Goal: Task Accomplishment & Management: Use online tool/utility

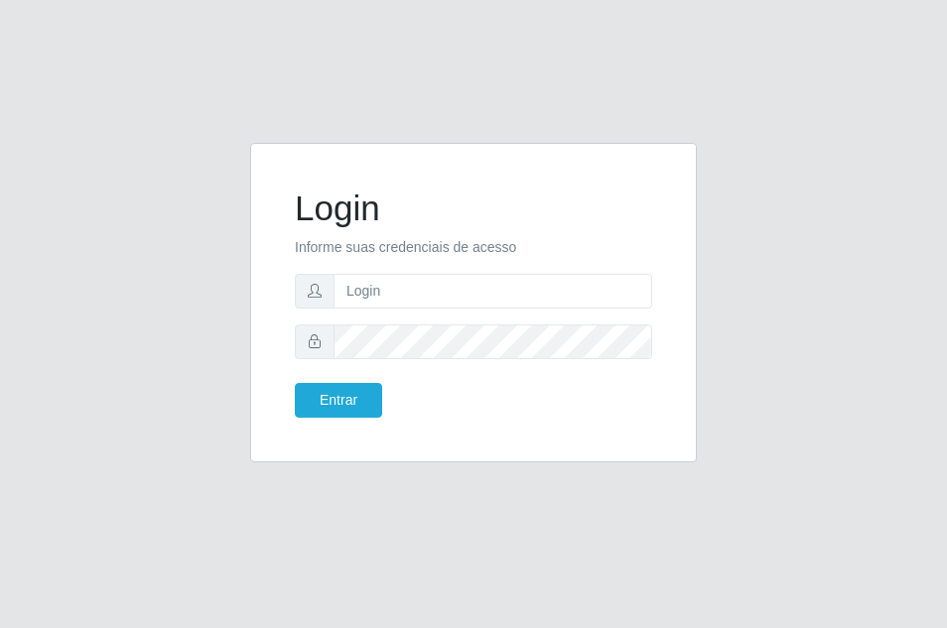
click at [431, 493] on div "Login Informe suas credenciais de acesso Entrar" at bounding box center [473, 314] width 947 height 628
click at [395, 279] on input "text" at bounding box center [493, 291] width 319 height 35
type input "vitoria@saullus"
click at [333, 402] on button "Entrar" at bounding box center [338, 400] width 87 height 35
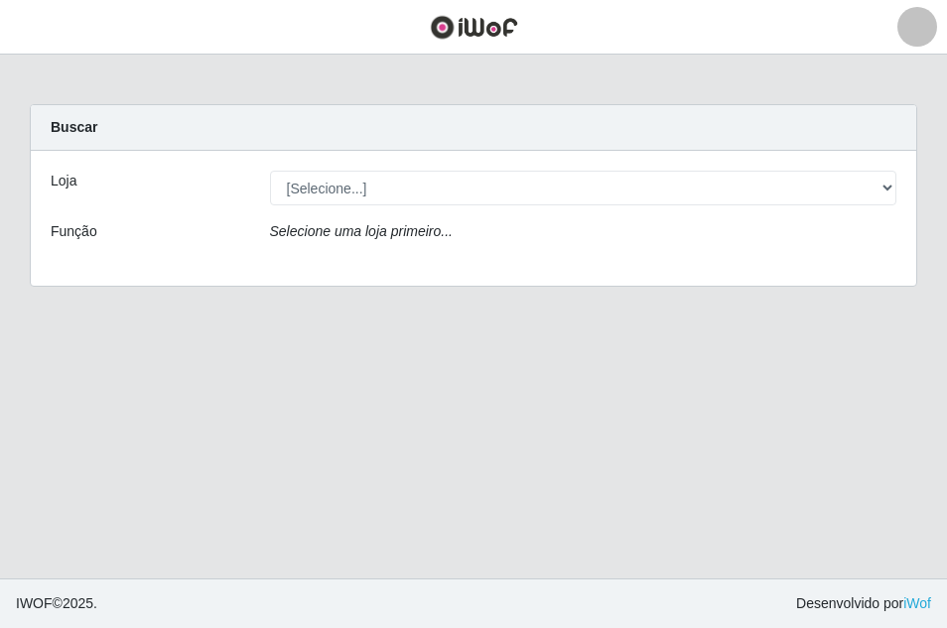
click at [128, 375] on main "Carregando... Buscar Loja [Selecione...] Saullus Supermercados Função Selecione…" at bounding box center [473, 317] width 947 height 524
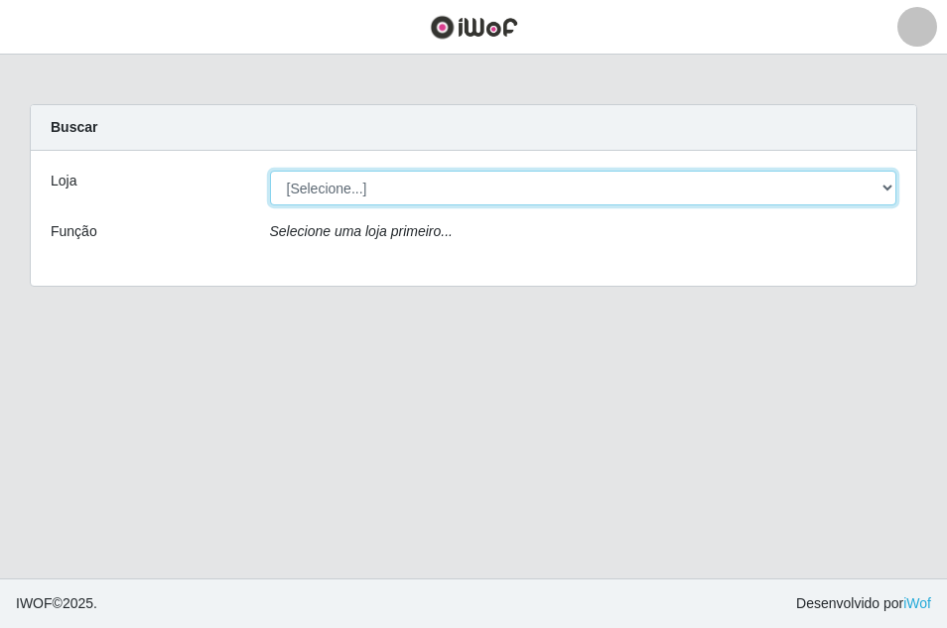
click at [386, 189] on select "[Selecione...] Saullus Supermercados" at bounding box center [583, 188] width 627 height 35
select select "423"
click at [270, 171] on select "[Selecione...] Saullus Supermercados" at bounding box center [583, 188] width 627 height 35
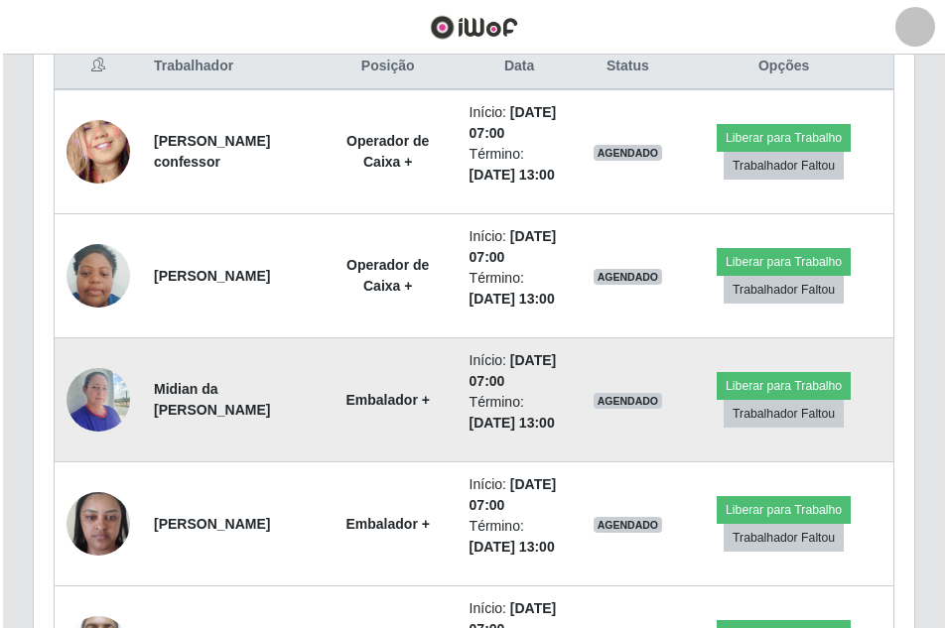
scroll to position [794, 0]
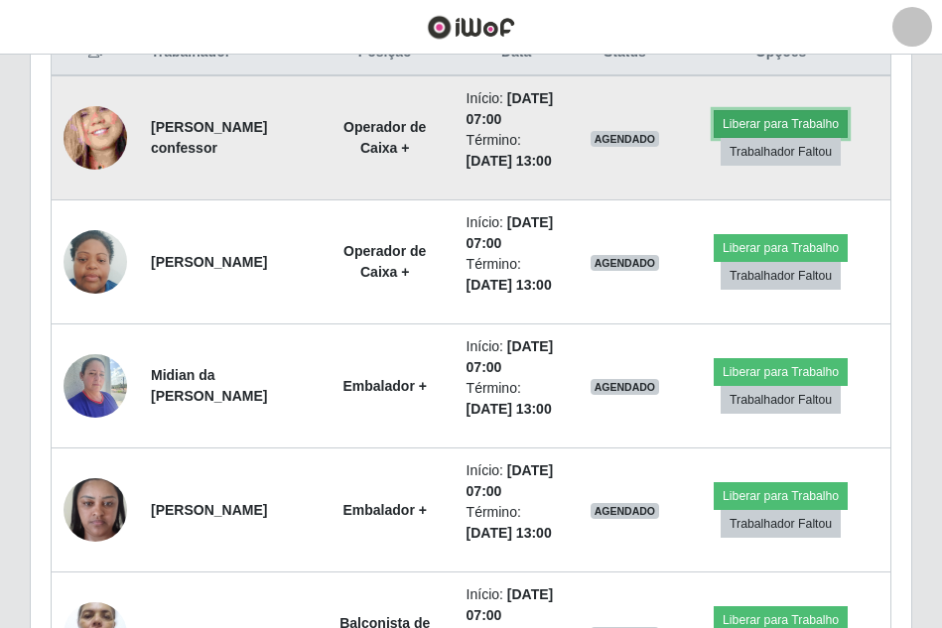
click at [812, 122] on button "Liberar para Trabalho" at bounding box center [781, 124] width 134 height 28
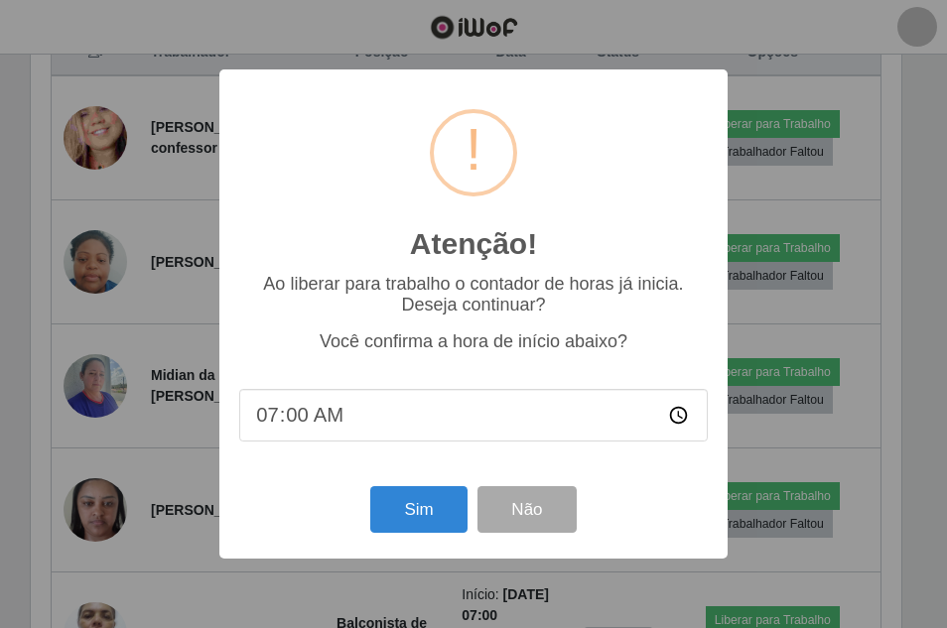
scroll to position [412, 871]
click at [413, 523] on button "Sim" at bounding box center [418, 509] width 96 height 47
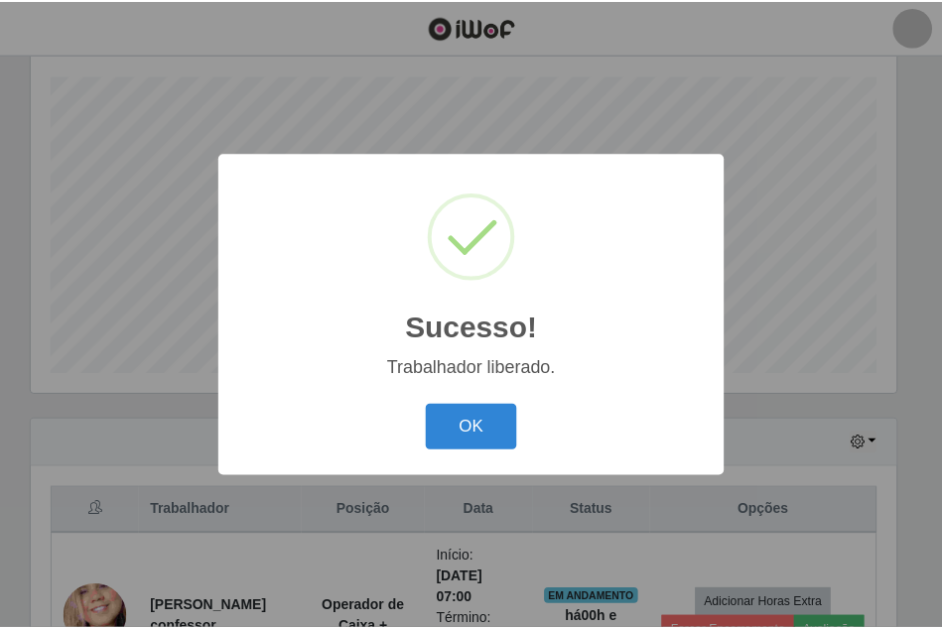
scroll to position [992347, 991888]
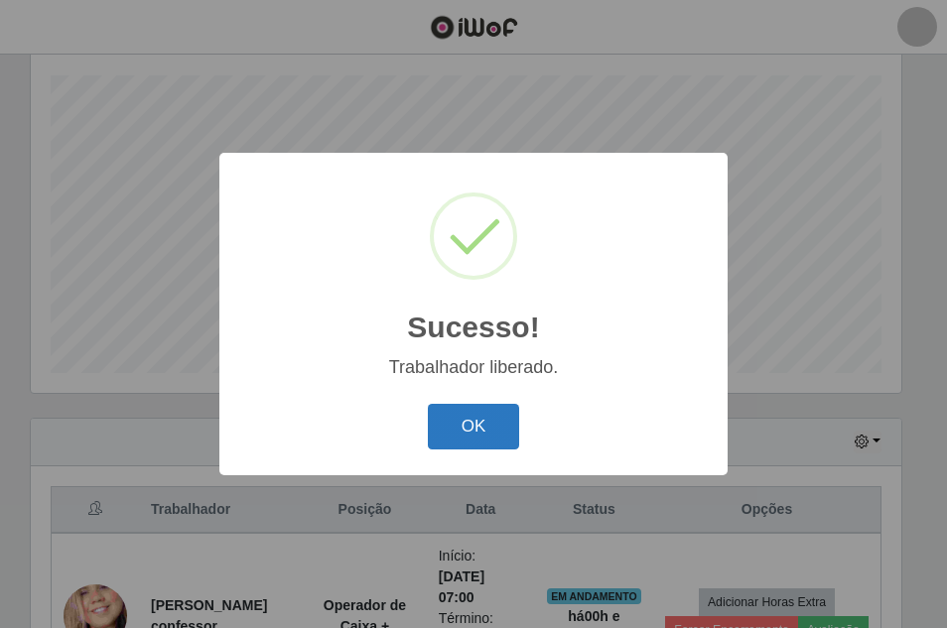
click at [467, 430] on button "OK" at bounding box center [474, 427] width 92 height 47
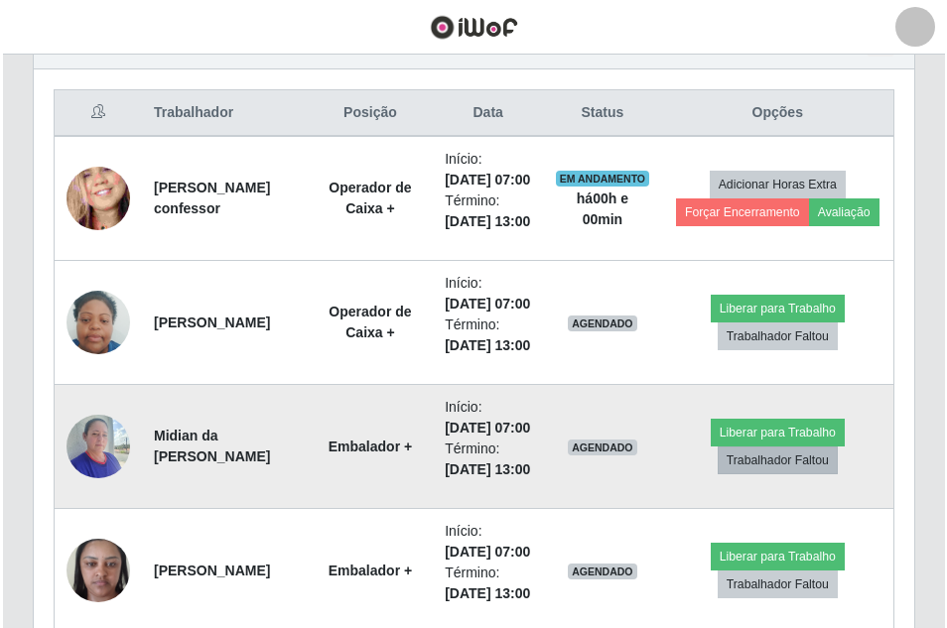
scroll to position [833, 0]
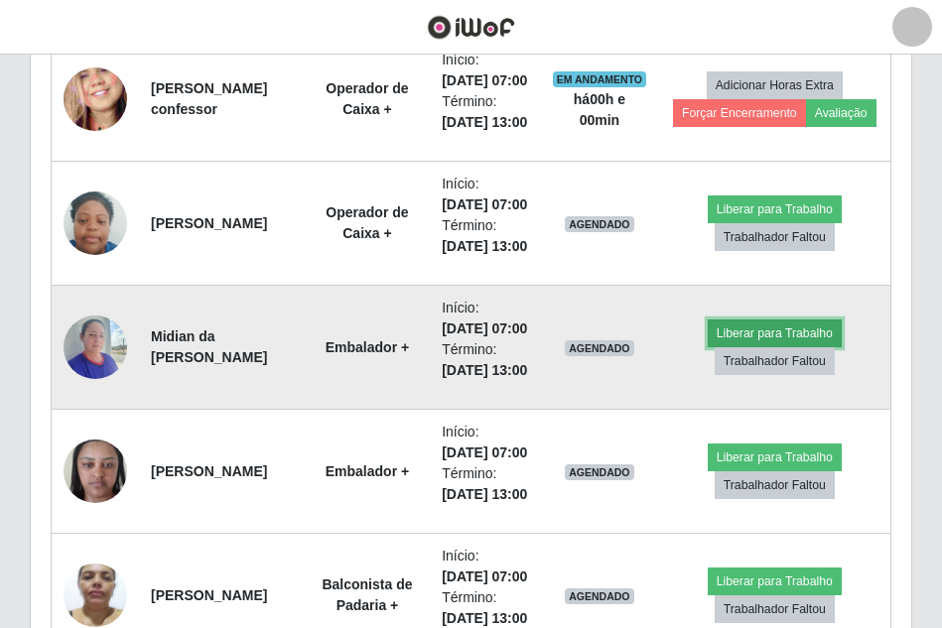
click at [783, 347] on button "Liberar para Trabalho" at bounding box center [775, 334] width 134 height 28
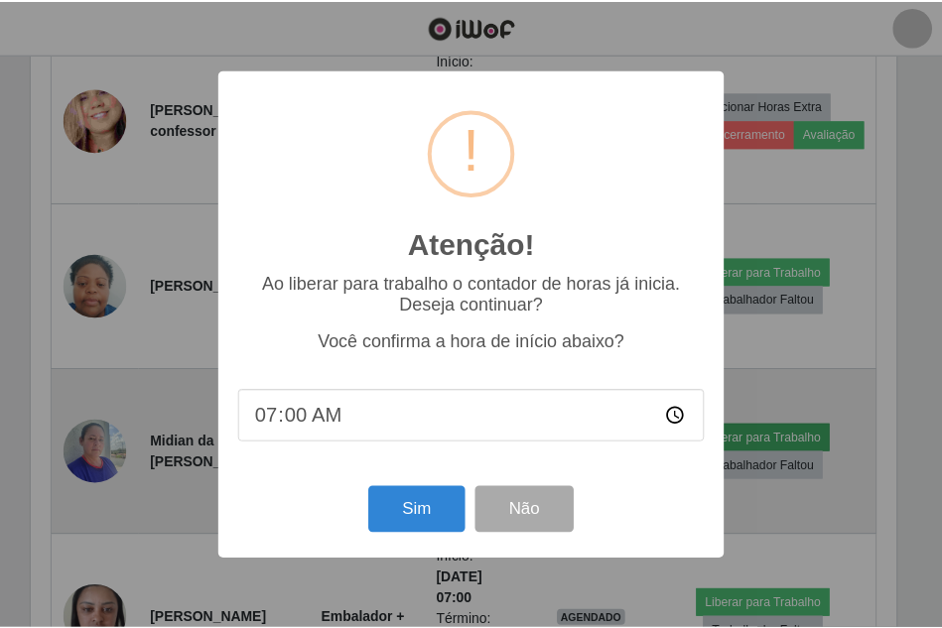
scroll to position [412, 871]
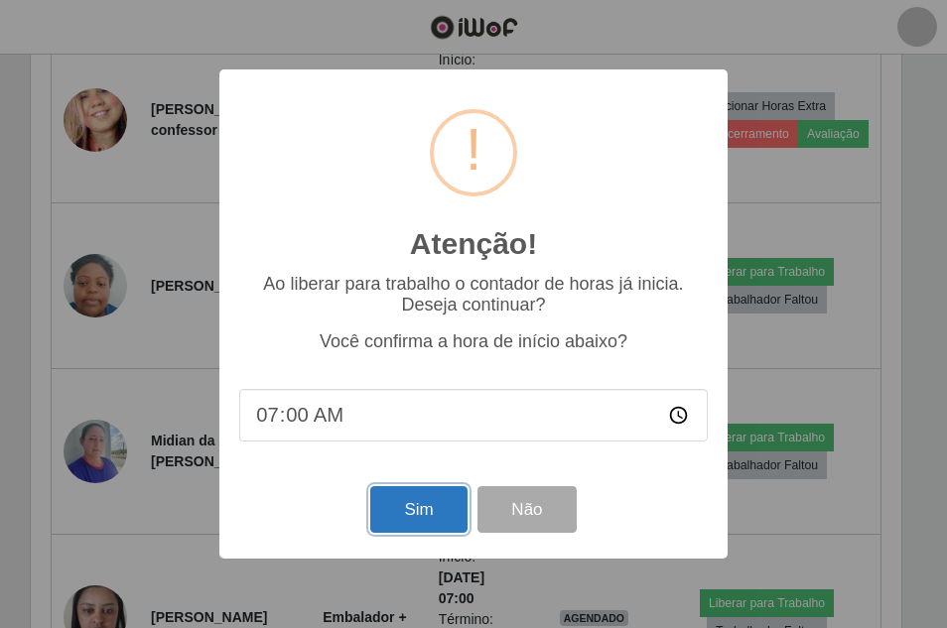
click at [426, 510] on button "Sim" at bounding box center [418, 509] width 96 height 47
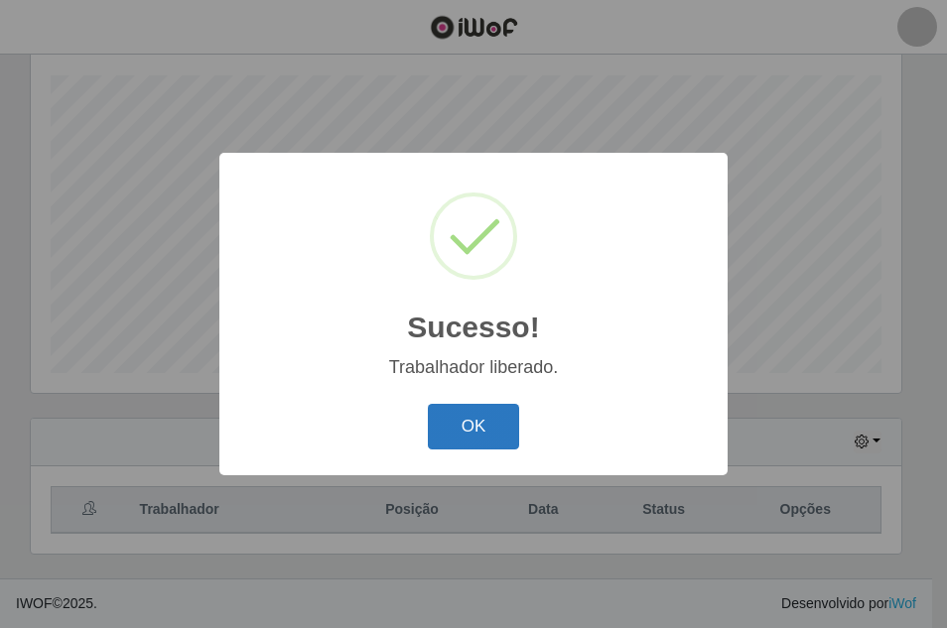
click at [480, 430] on button "OK" at bounding box center [474, 427] width 92 height 47
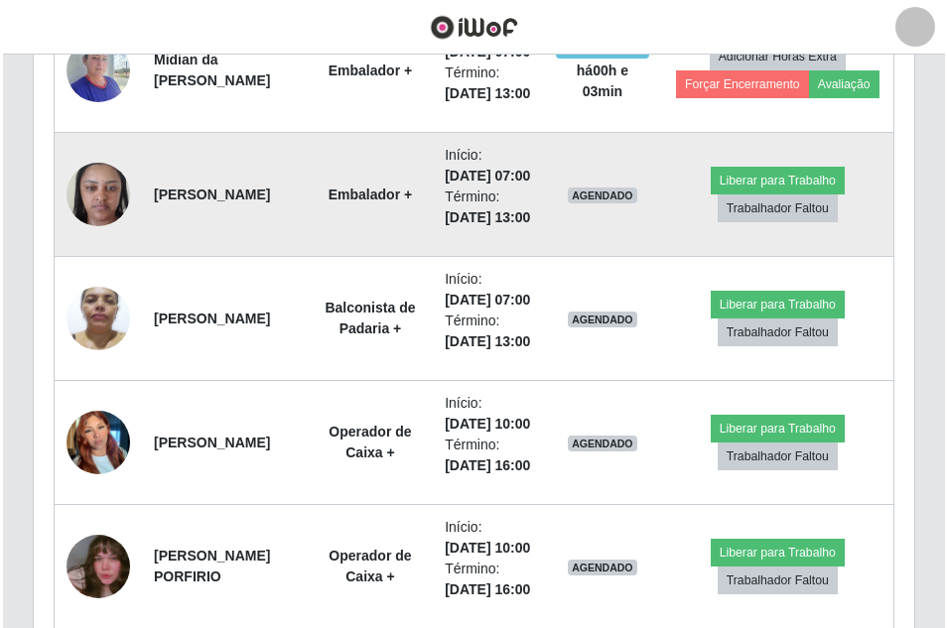
scroll to position [1131, 0]
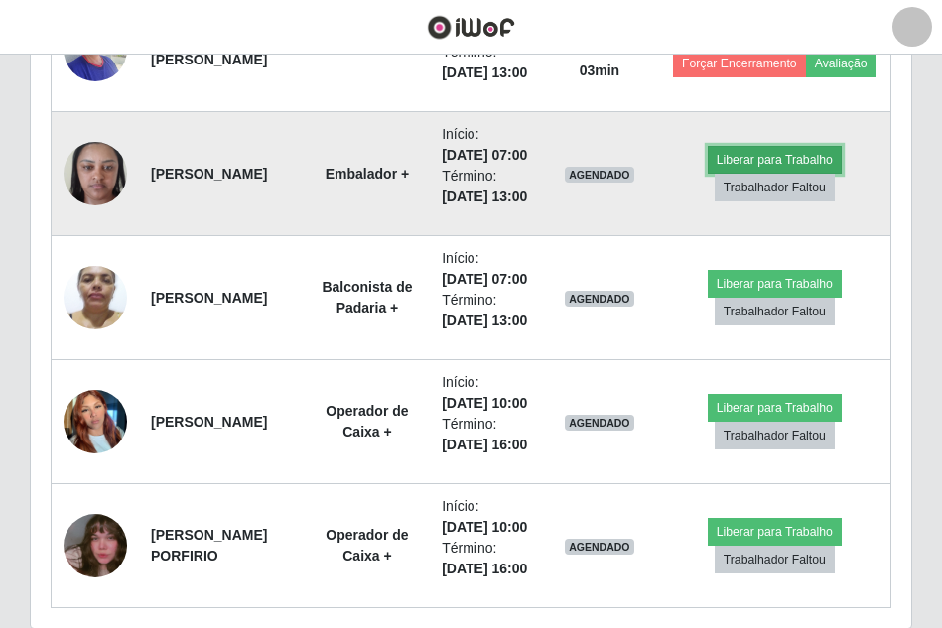
click at [736, 174] on button "Liberar para Trabalho" at bounding box center [775, 160] width 134 height 28
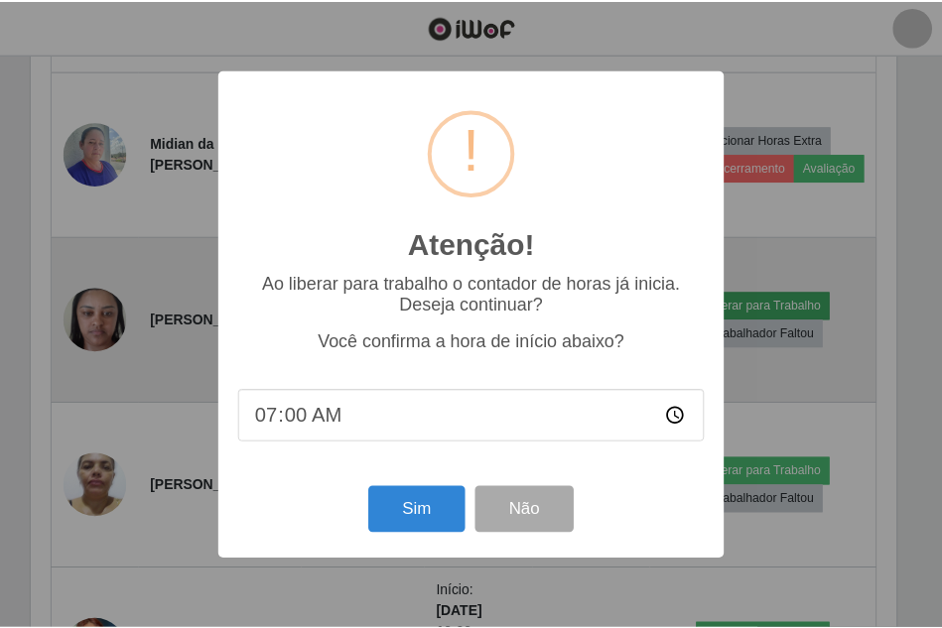
scroll to position [412, 871]
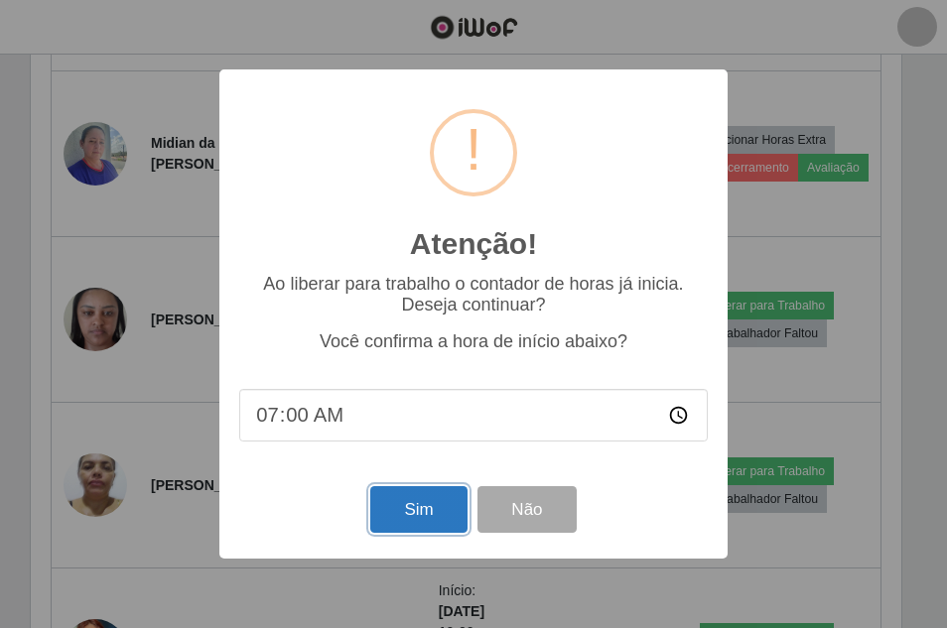
click at [421, 505] on button "Sim" at bounding box center [418, 509] width 96 height 47
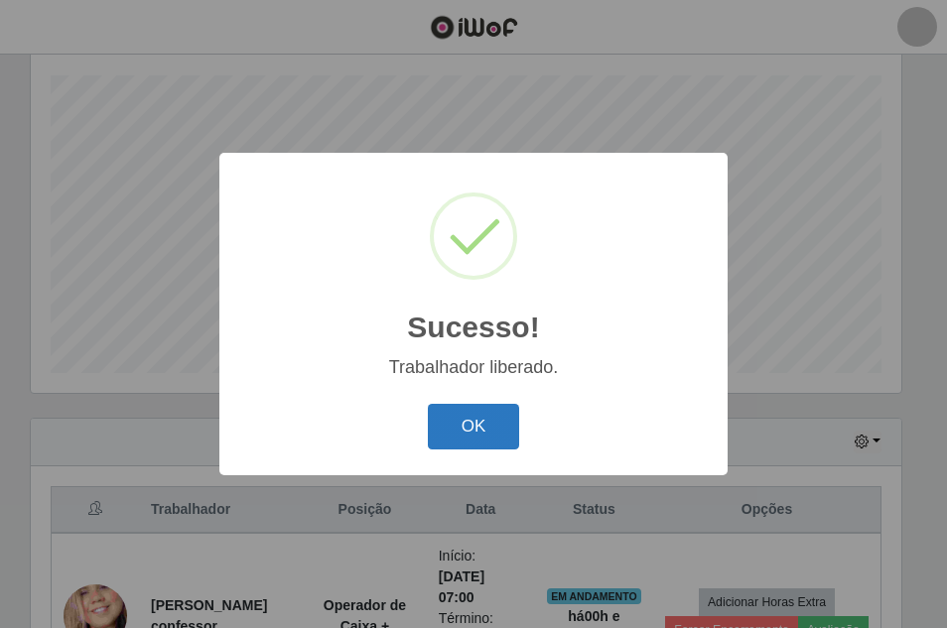
click at [490, 434] on button "OK" at bounding box center [474, 427] width 92 height 47
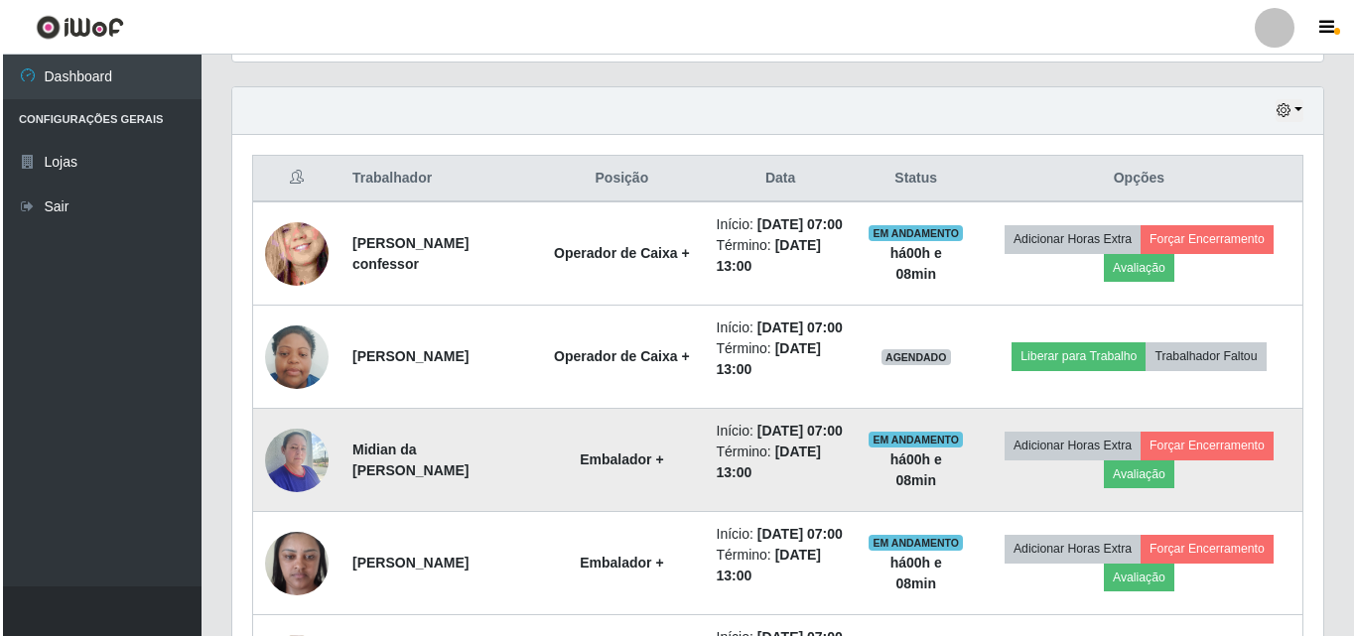
scroll to position [701, 0]
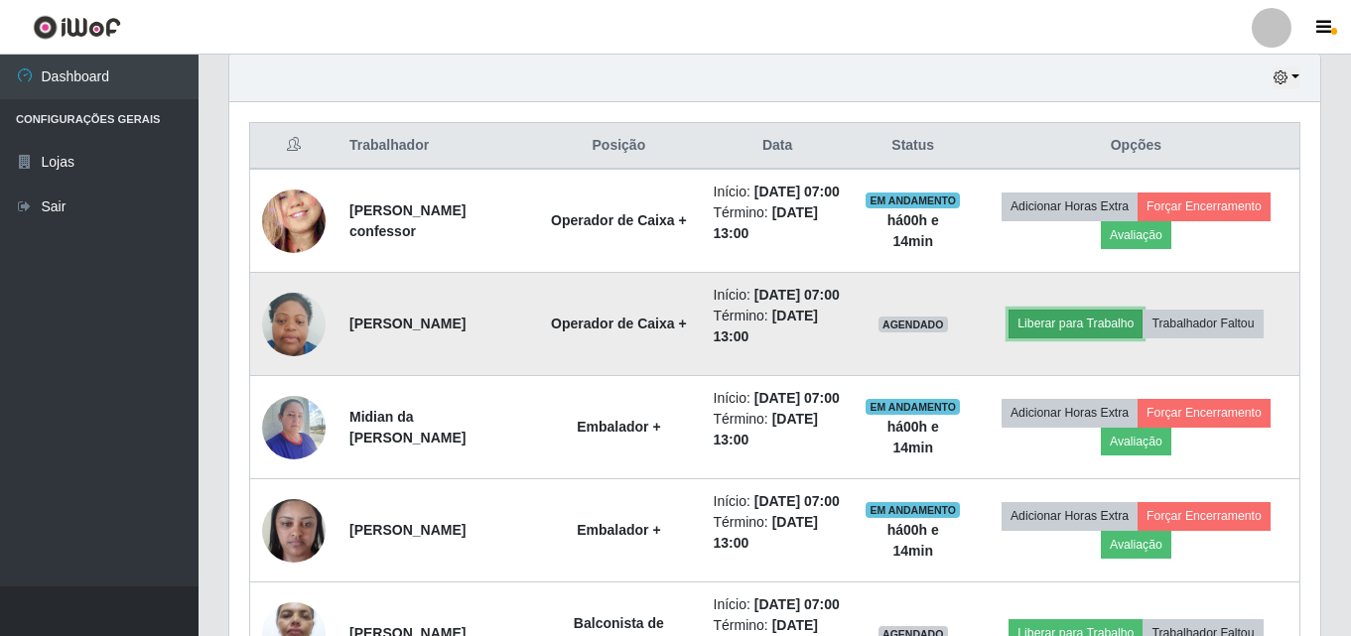
click at [946, 338] on button "Liberar para Trabalho" at bounding box center [1076, 324] width 134 height 28
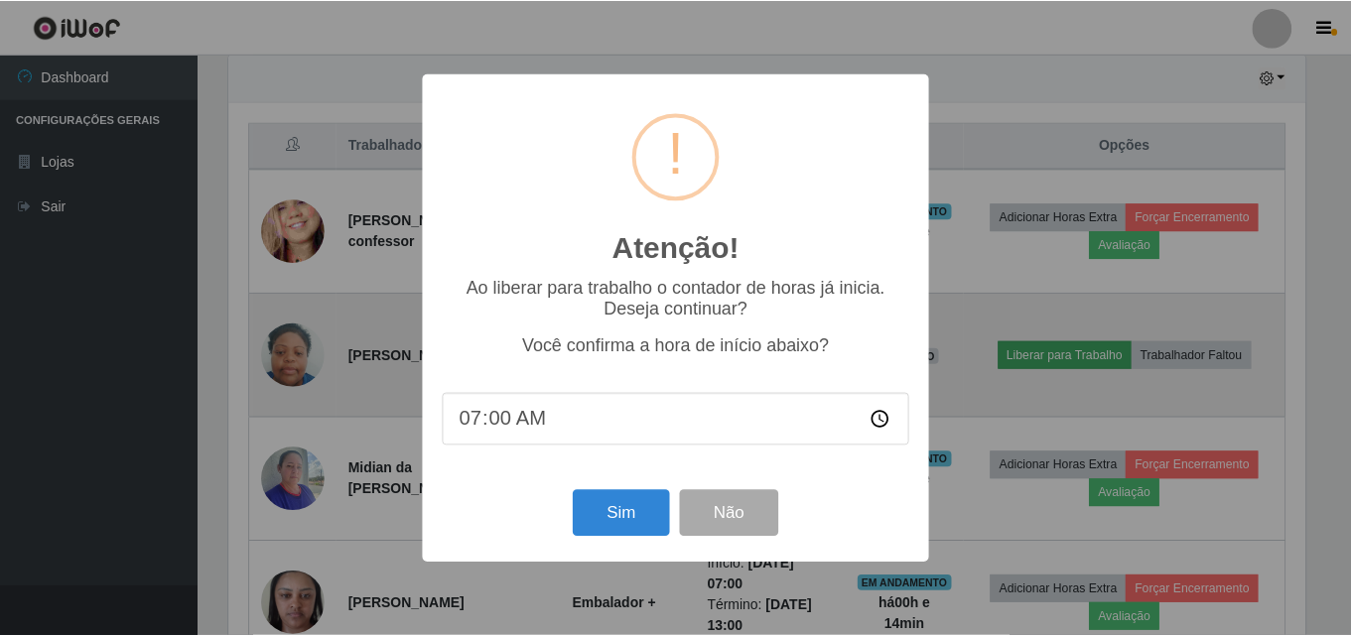
scroll to position [412, 1081]
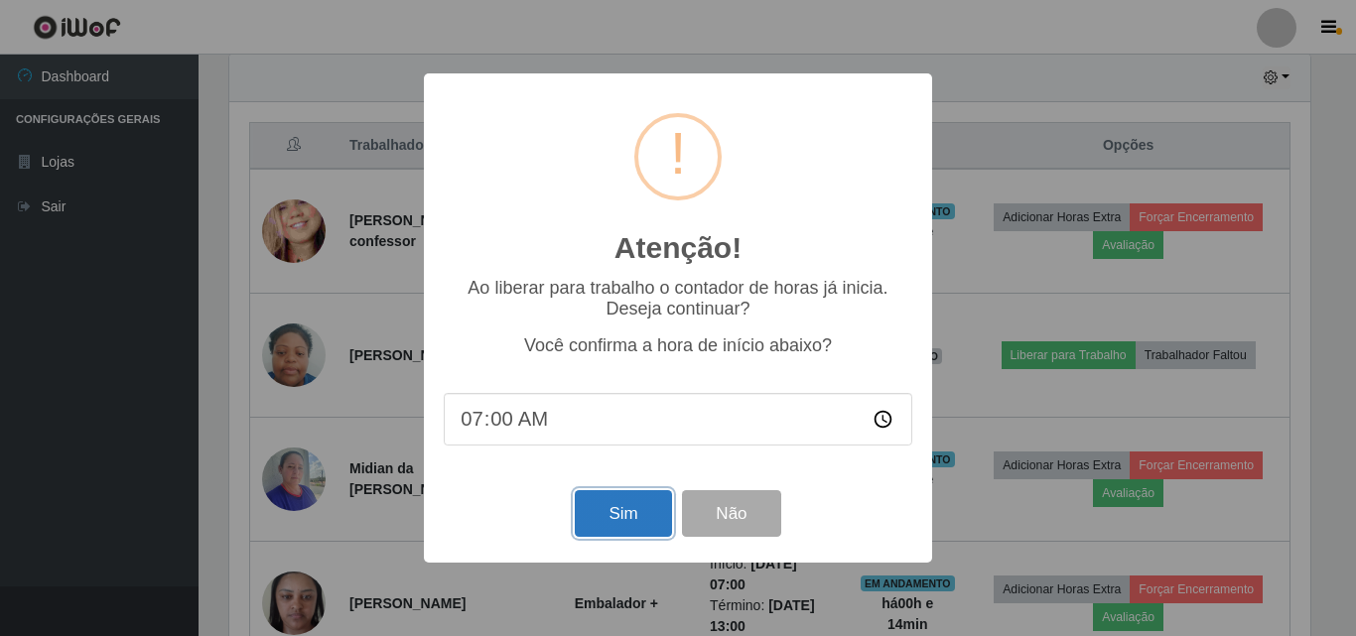
click at [637, 519] on button "Sim" at bounding box center [623, 513] width 96 height 47
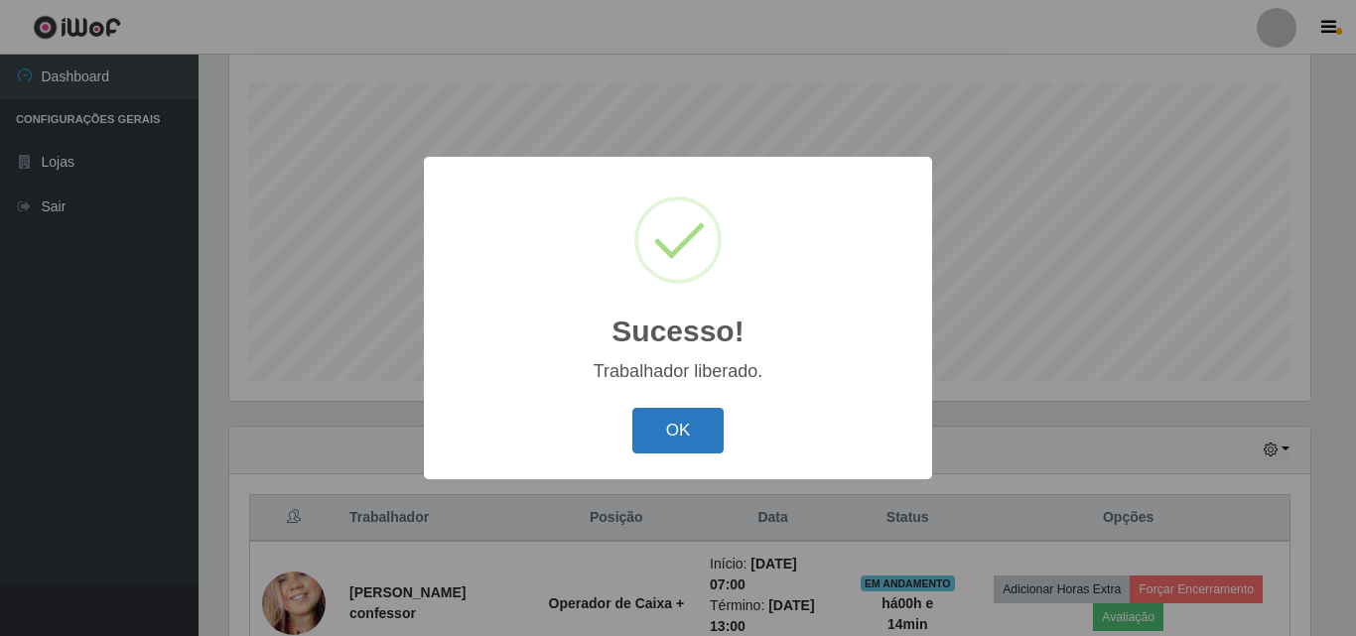
click at [665, 434] on button "OK" at bounding box center [678, 431] width 92 height 47
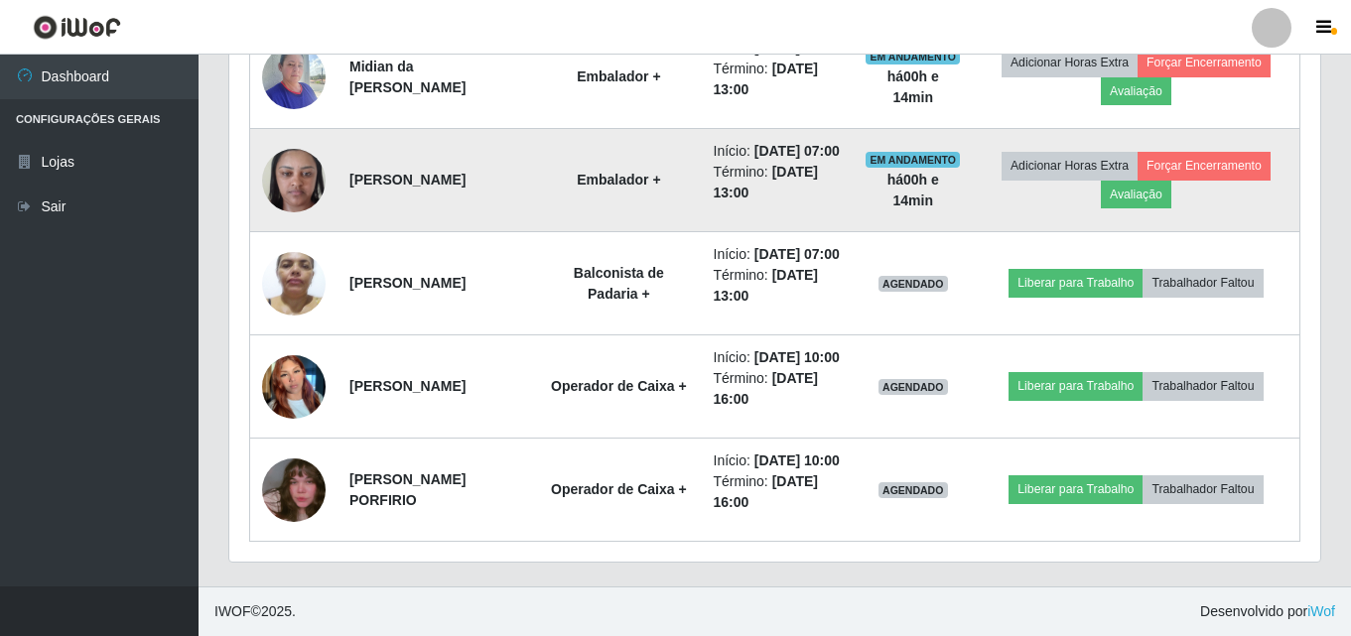
scroll to position [1197, 0]
